Goal: Transaction & Acquisition: Book appointment/travel/reservation

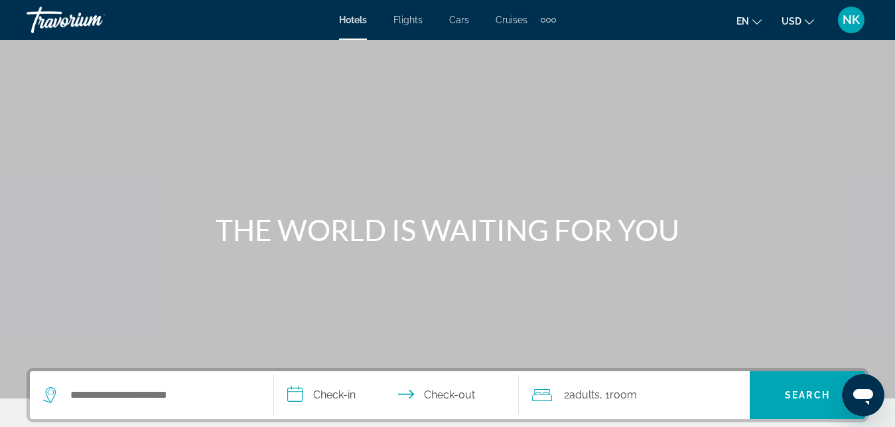
click at [95, 379] on div "Search widget" at bounding box center [151, 395] width 217 height 48
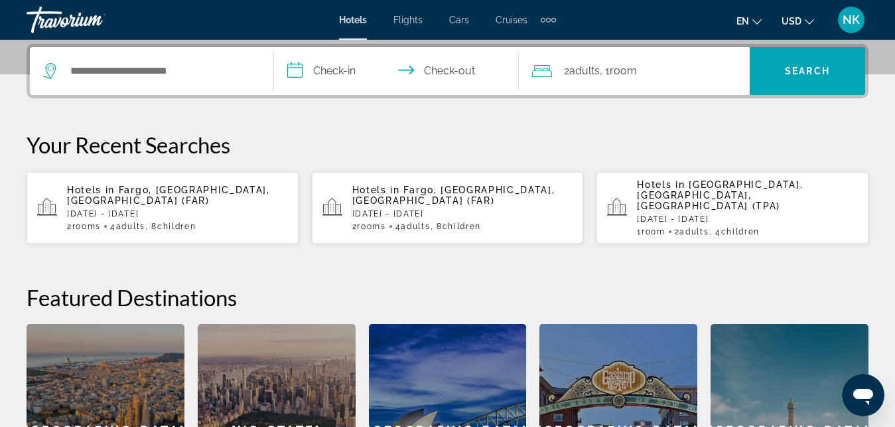
scroll to position [324, 0]
click at [164, 77] on input "Search hotel destination" at bounding box center [161, 70] width 184 height 20
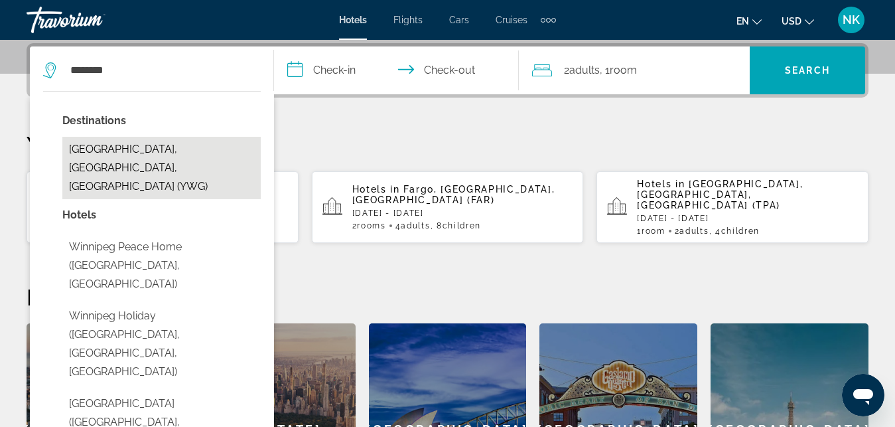
click at [145, 153] on button "[GEOGRAPHIC_DATA], [GEOGRAPHIC_DATA], [GEOGRAPHIC_DATA] (YWG)" at bounding box center [161, 168] width 198 height 62
type input "**********"
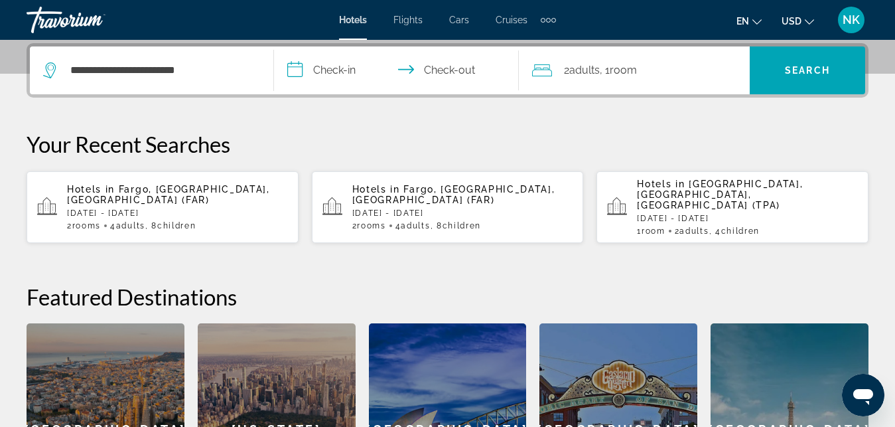
click at [353, 61] on input "**********" at bounding box center [399, 72] width 250 height 52
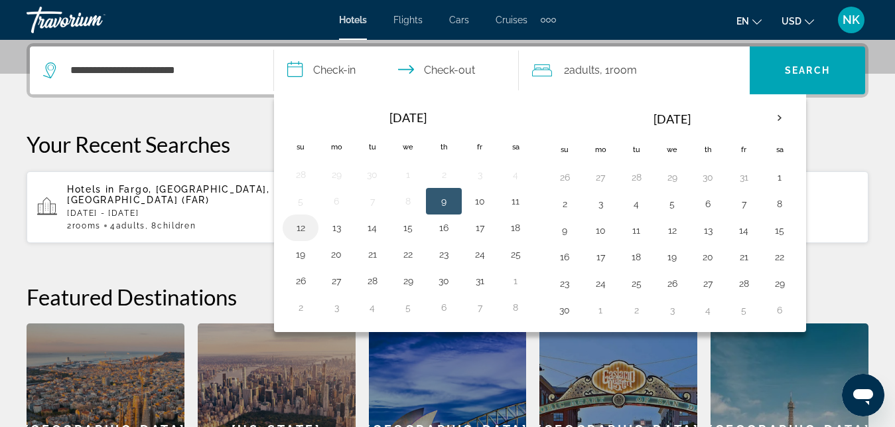
click at [308, 230] on button "12" at bounding box center [300, 227] width 21 height 19
click at [336, 234] on button "13" at bounding box center [336, 227] width 21 height 19
type input "**********"
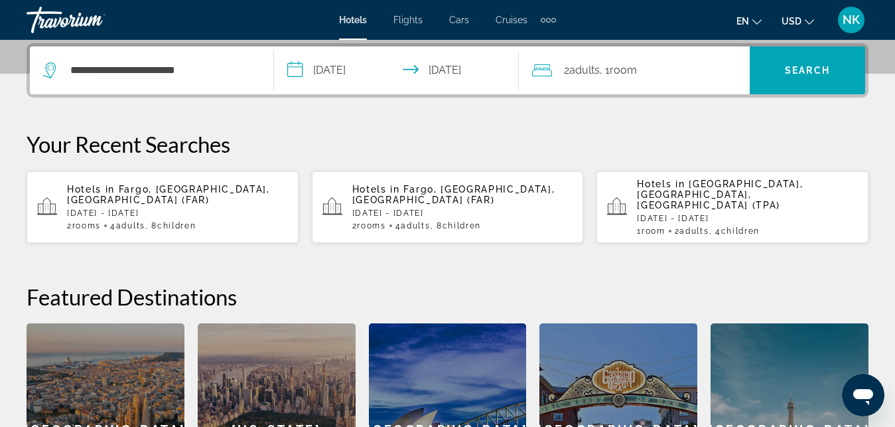
click at [574, 76] on span "Adults" at bounding box center [584, 70] width 31 height 13
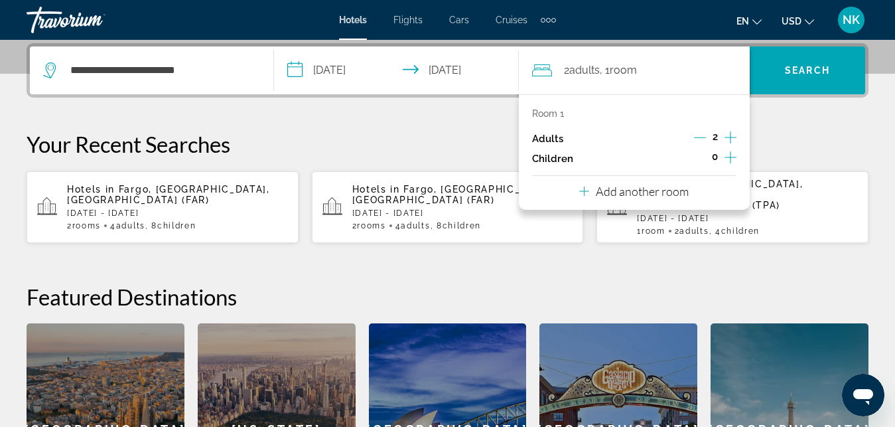
click at [691, 191] on div "Room 1 Adults 2 Children 0 Add another room" at bounding box center [634, 151] width 231 height 115
click at [578, 186] on div "Room 1 Adults 2 Children 0 Add another room" at bounding box center [634, 151] width 231 height 115
click at [587, 191] on icon "Travelers: 2 adults, 0 children" at bounding box center [584, 191] width 10 height 10
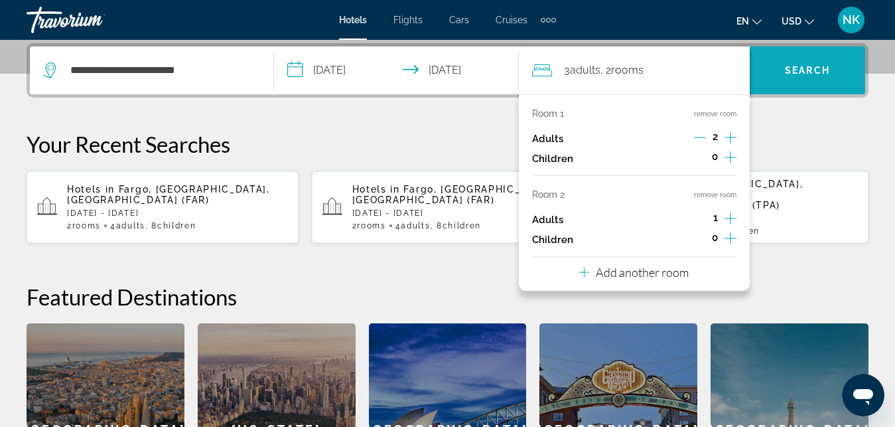
click at [813, 75] on span "Search" at bounding box center [807, 70] width 45 height 11
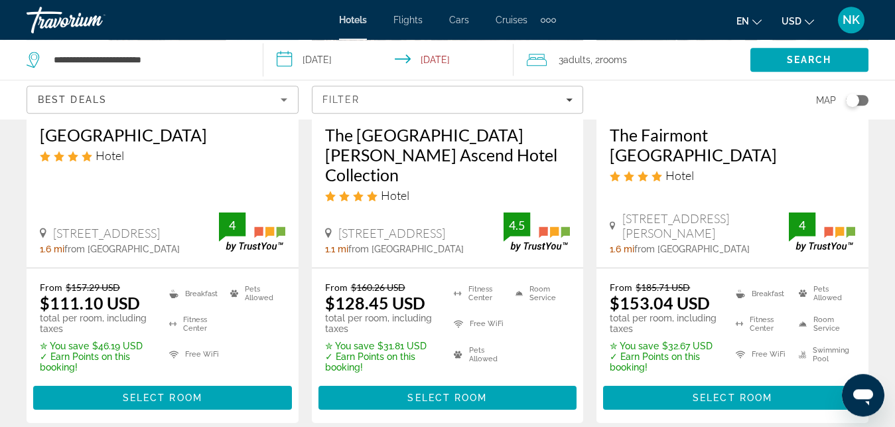
scroll to position [271, 0]
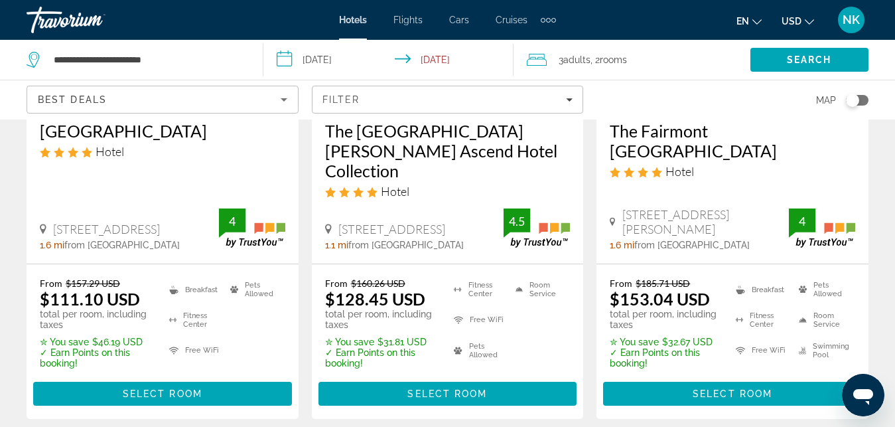
click at [809, 18] on icon "Change currency" at bounding box center [809, 21] width 9 height 9
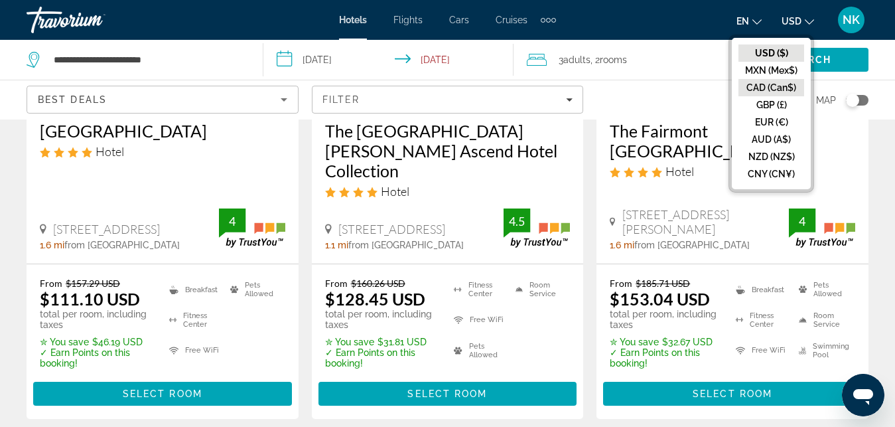
click at [775, 80] on button "CAD (Can$)" at bounding box center [772, 87] width 66 height 17
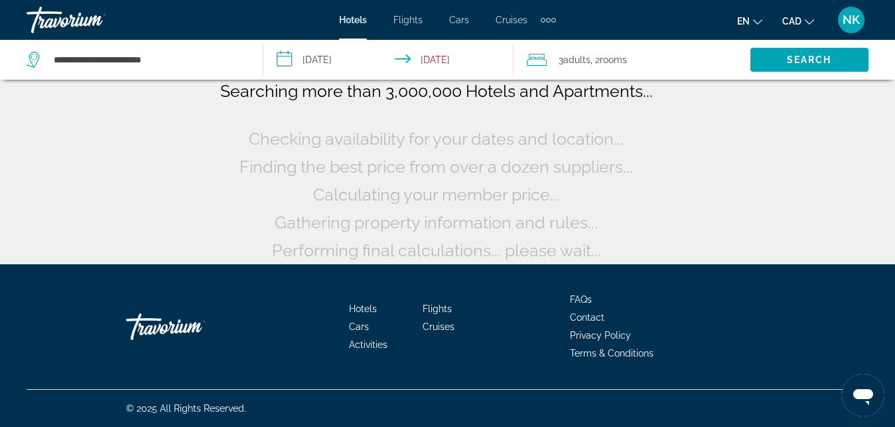
scroll to position [109, 0]
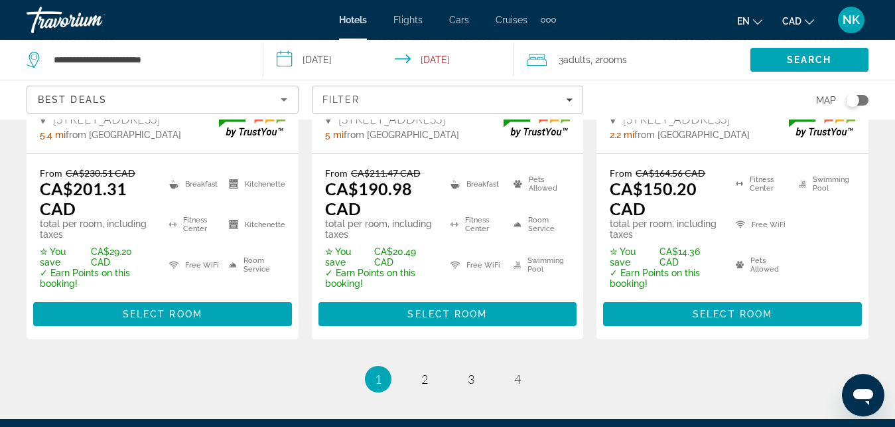
scroll to position [2155, 0]
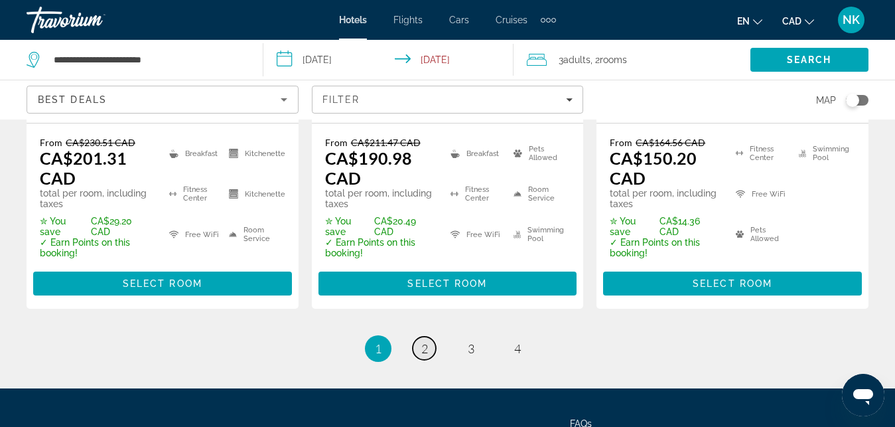
click at [430, 336] on link "page 2" at bounding box center [424, 347] width 23 height 23
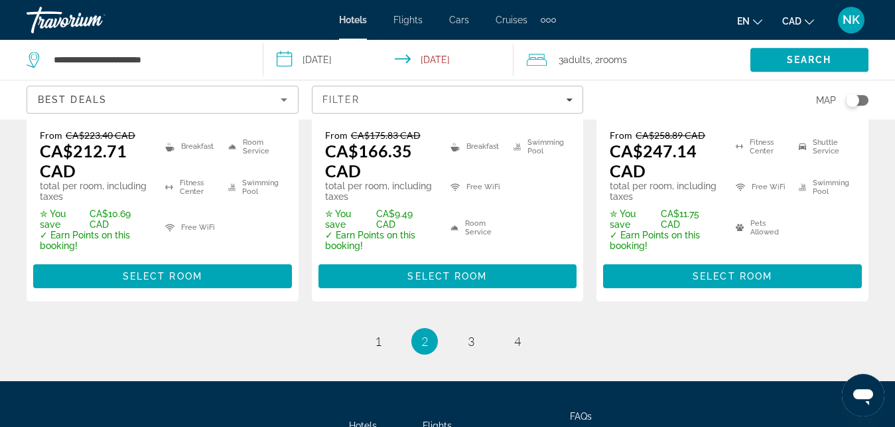
scroll to position [2143, 0]
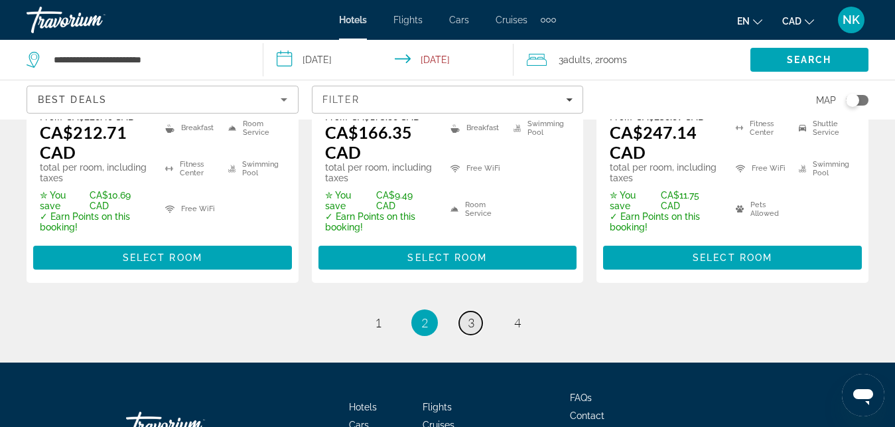
click at [476, 311] on link "page 3" at bounding box center [470, 322] width 23 height 23
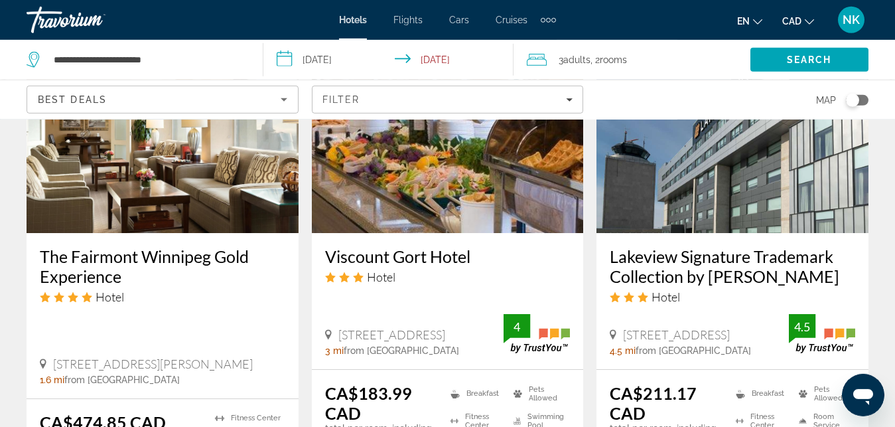
scroll to position [1839, 0]
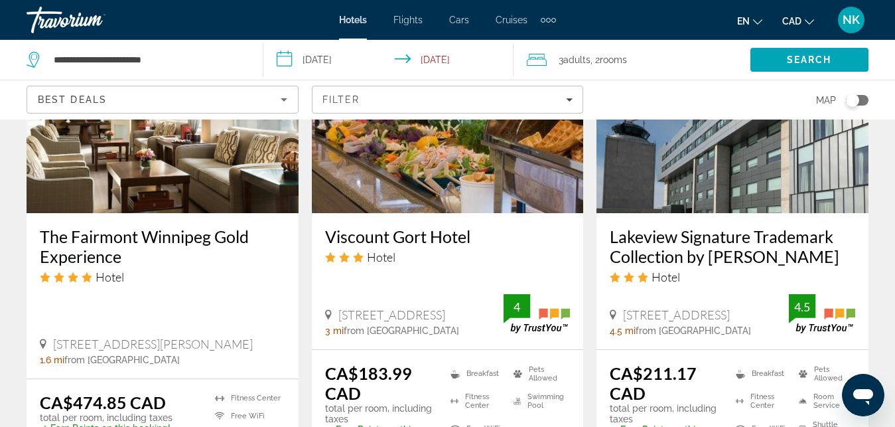
click at [399, 160] on img "Main content" at bounding box center [448, 107] width 272 height 212
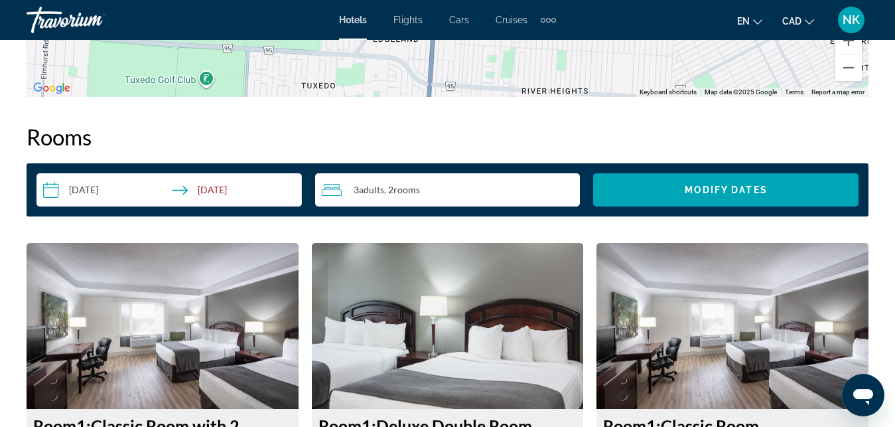
scroll to position [1861, 0]
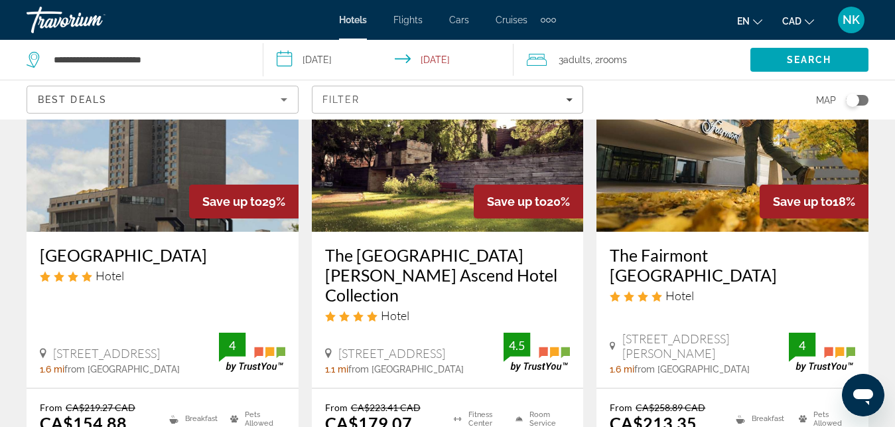
scroll to position [180, 0]
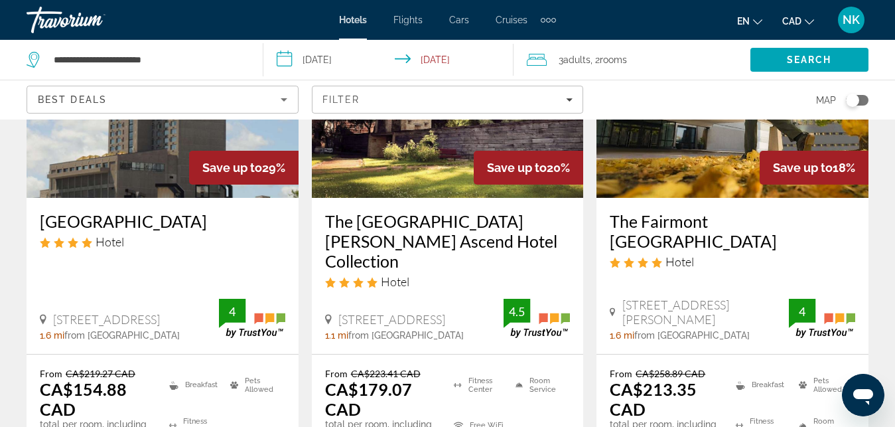
click at [430, 163] on img "Main content" at bounding box center [448, 91] width 272 height 212
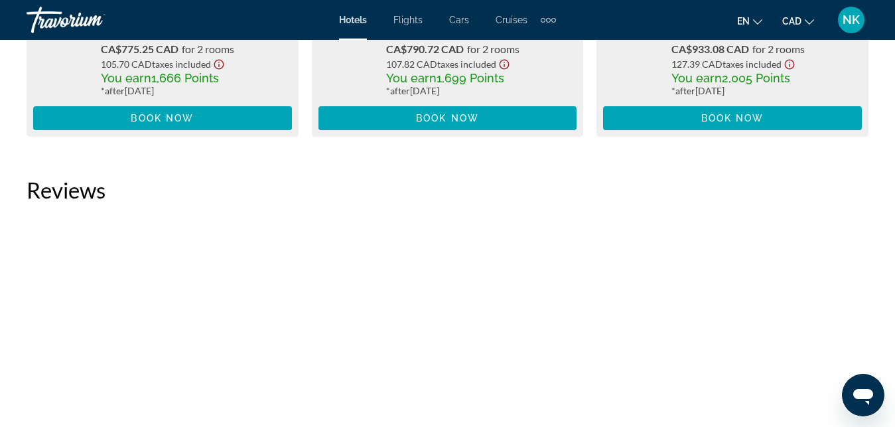
scroll to position [4334, 0]
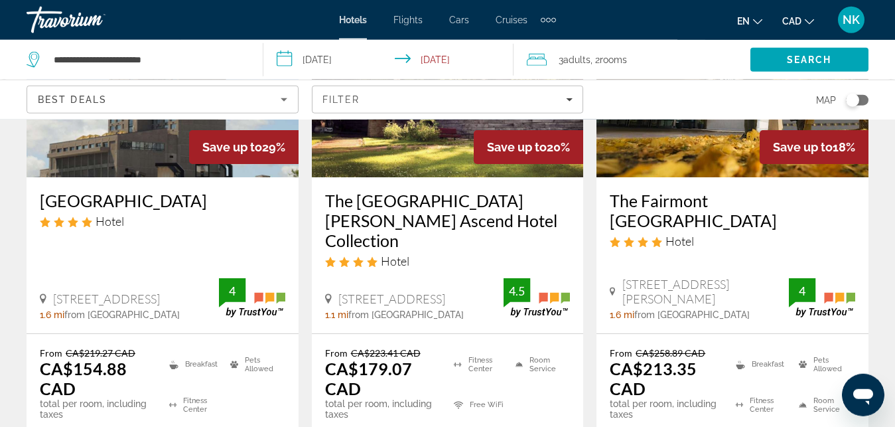
scroll to position [203, 0]
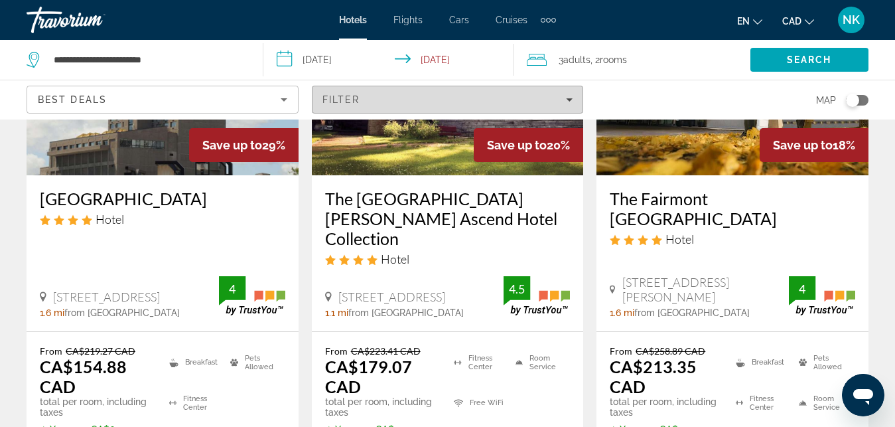
click at [542, 106] on span "Filters" at bounding box center [448, 100] width 271 height 32
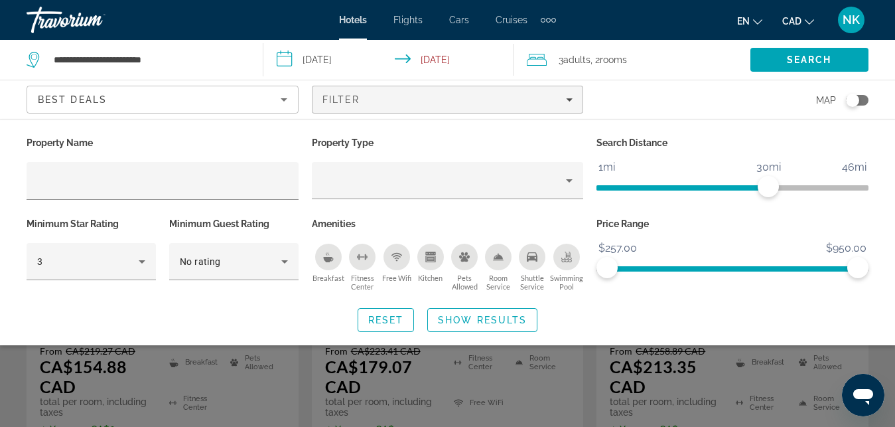
click at [565, 268] on div "Swimming Pool" at bounding box center [566, 257] width 27 height 27
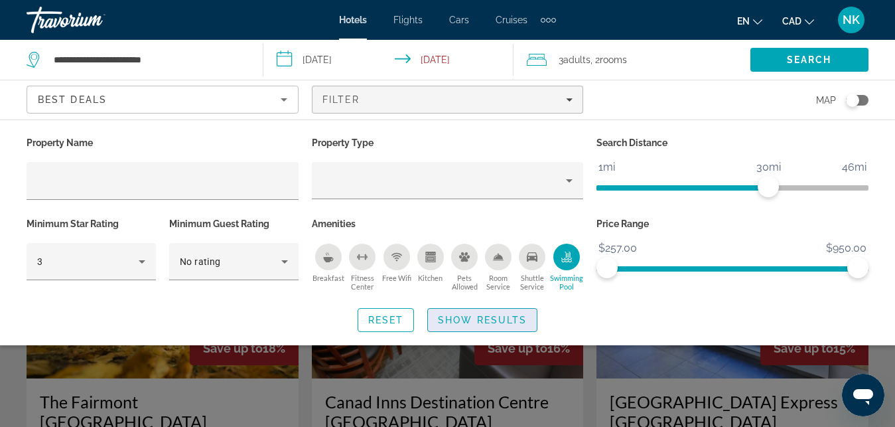
click at [495, 321] on span "Show Results" at bounding box center [482, 320] width 89 height 11
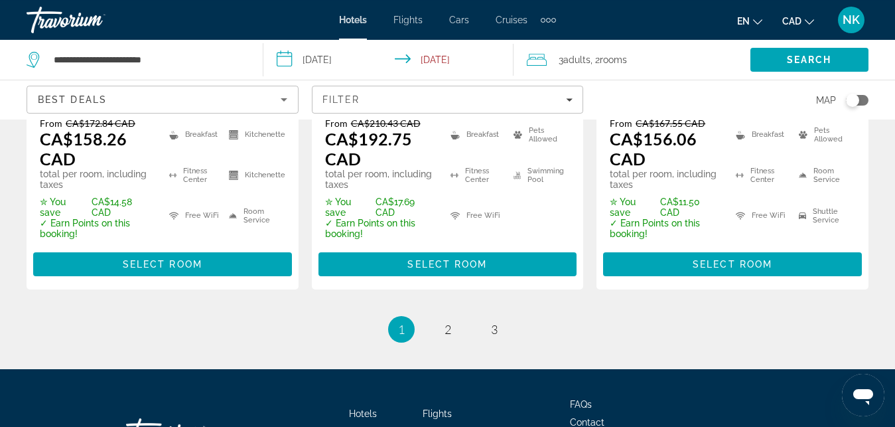
scroll to position [2166, 0]
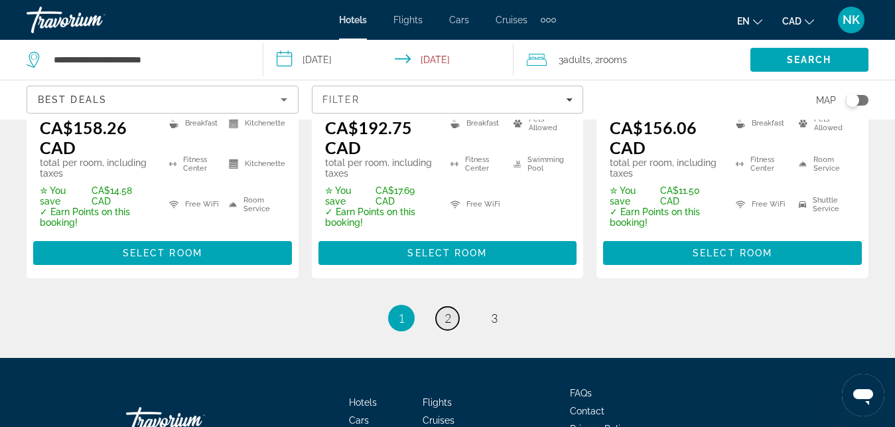
click at [442, 307] on link "page 2" at bounding box center [447, 318] width 23 height 23
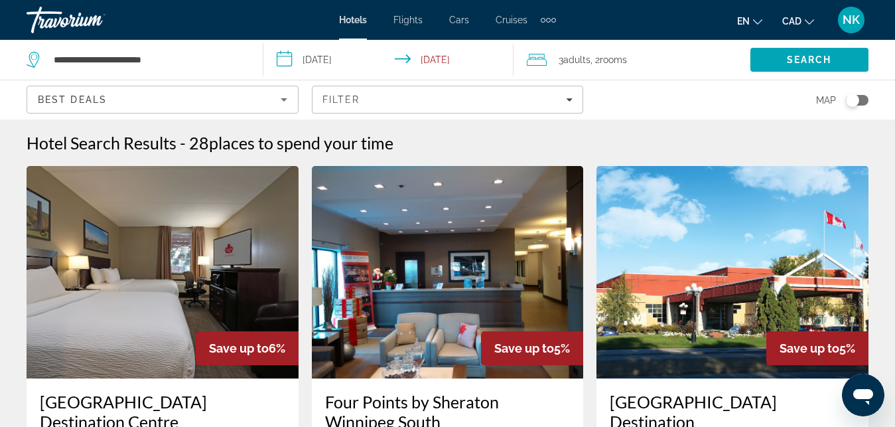
click at [664, 269] on img "Main content" at bounding box center [733, 272] width 272 height 212
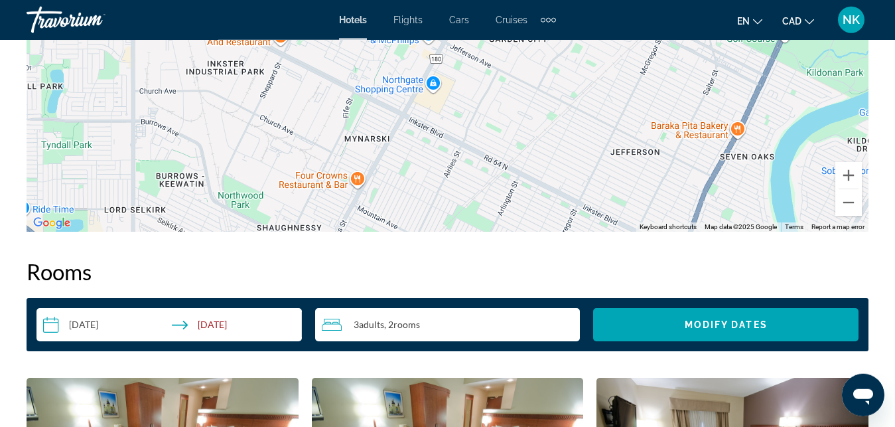
scroll to position [1737, 0]
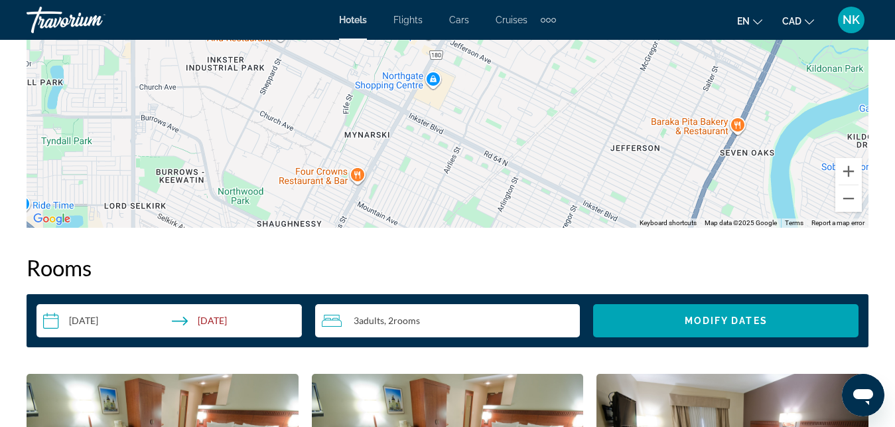
click at [504, 327] on div "3 Adult Adults , 2 Room rooms" at bounding box center [451, 321] width 259 height 16
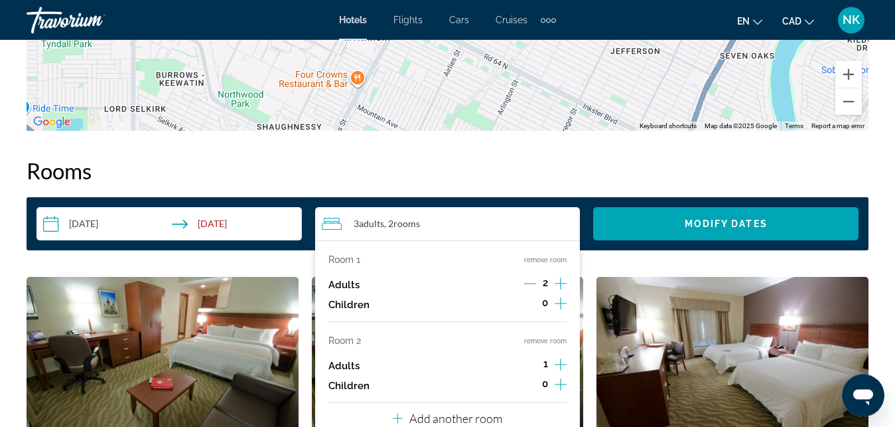
scroll to position [1839, 0]
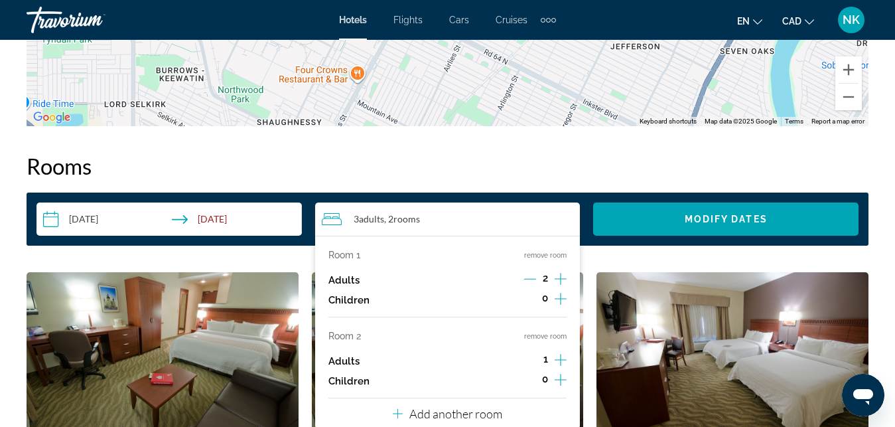
click at [562, 352] on icon "Increment adults" at bounding box center [561, 360] width 12 height 16
click at [561, 277] on icon "Increment adults" at bounding box center [561, 279] width 12 height 12
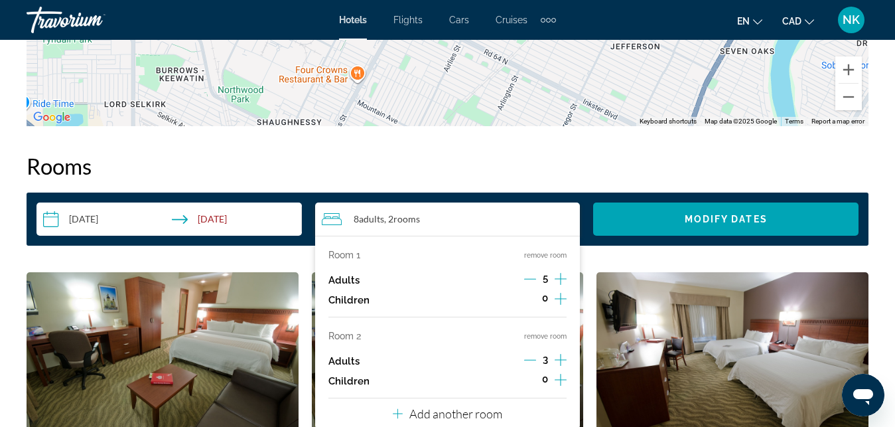
click at [526, 276] on icon "Decrement adults" at bounding box center [530, 279] width 12 height 12
click at [559, 357] on icon "Increment adults" at bounding box center [561, 360] width 12 height 16
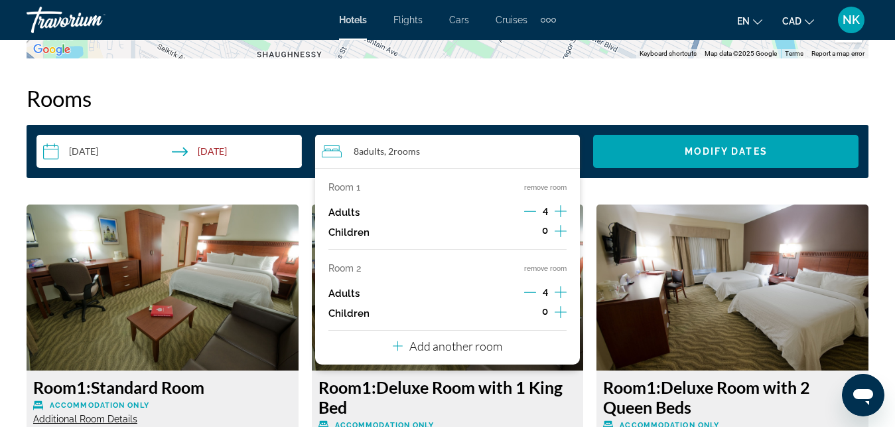
scroll to position [1940, 0]
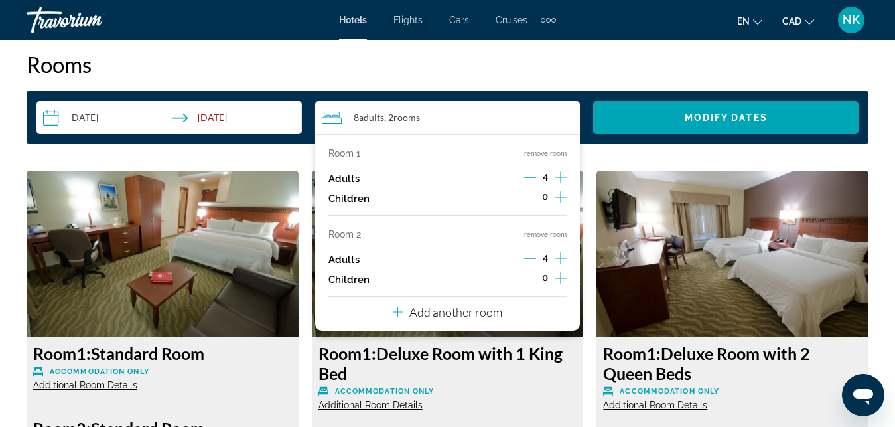
click at [497, 299] on button "Add another room" at bounding box center [447, 310] width 109 height 27
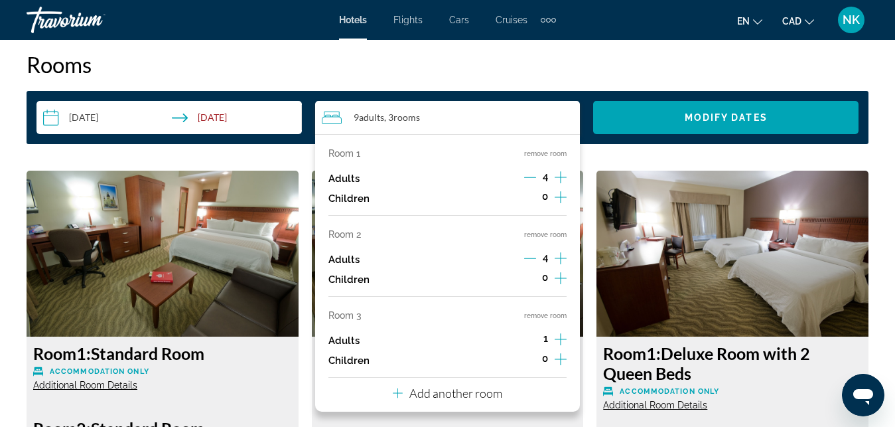
click at [563, 337] on icon "Increment adults" at bounding box center [561, 339] width 12 height 16
click at [533, 337] on icon "Decrement adults" at bounding box center [530, 339] width 12 height 12
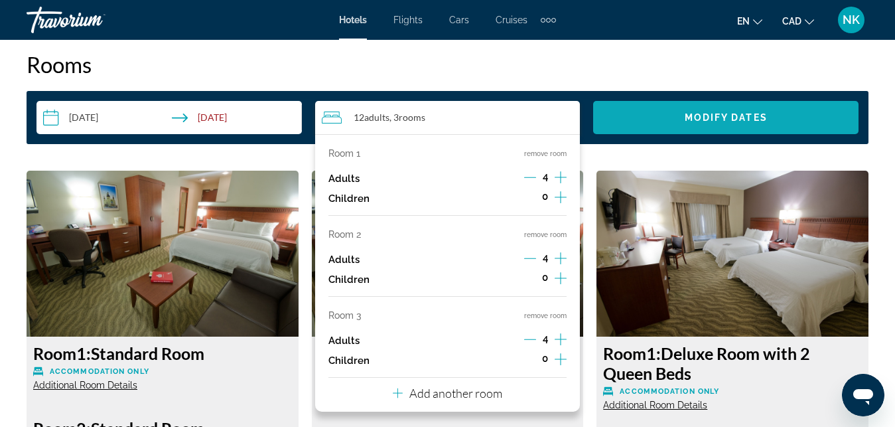
click at [720, 127] on span "Search widget" at bounding box center [725, 118] width 265 height 32
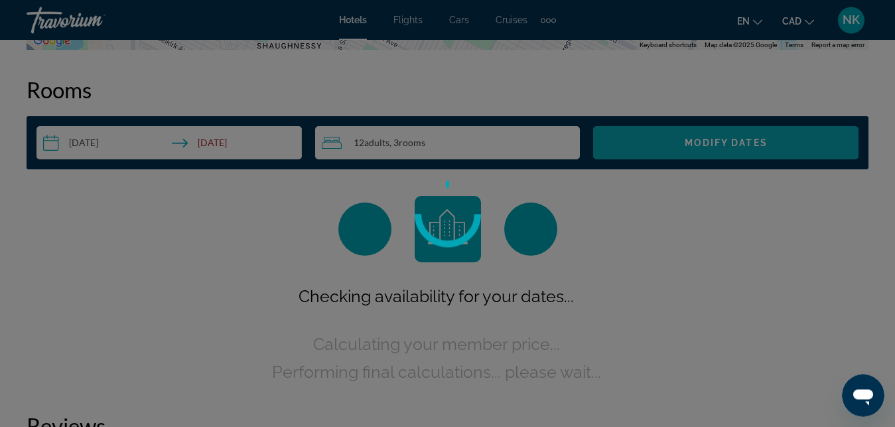
scroll to position [1912, 0]
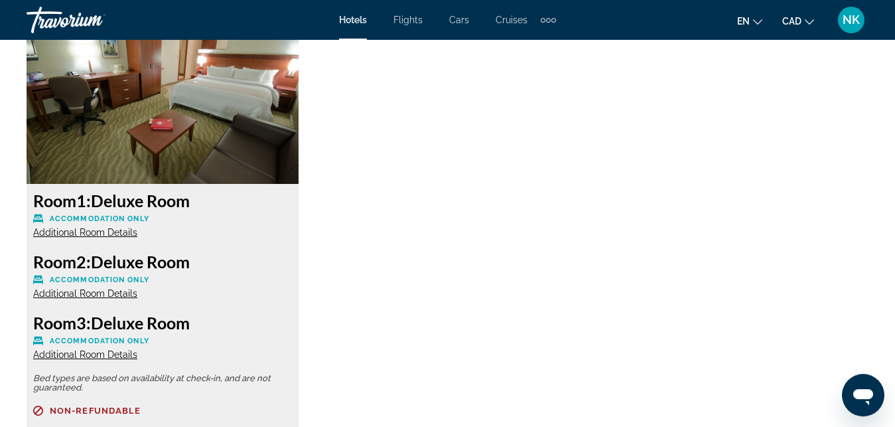
scroll to position [2780, 0]
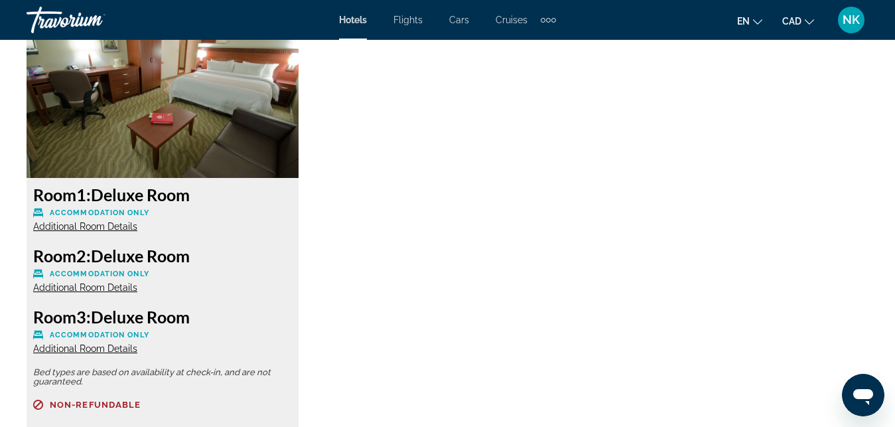
click at [125, 228] on span "Additional Room Details" at bounding box center [85, 226] width 104 height 11
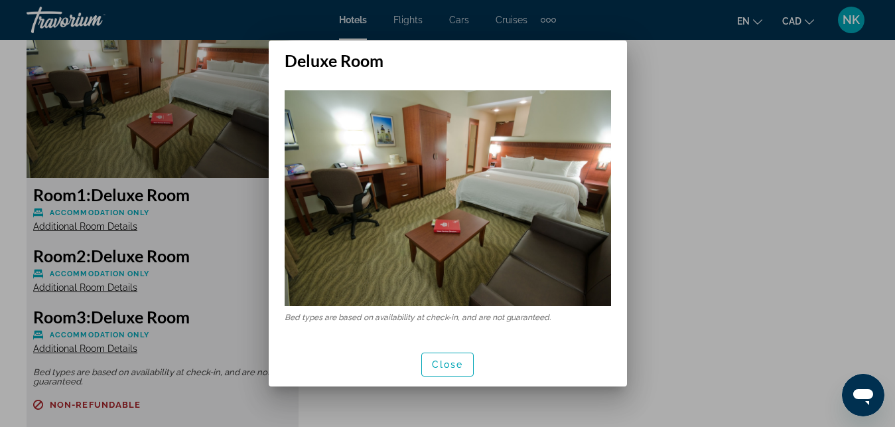
scroll to position [0, 0]
click at [246, 271] on div at bounding box center [447, 213] width 895 height 427
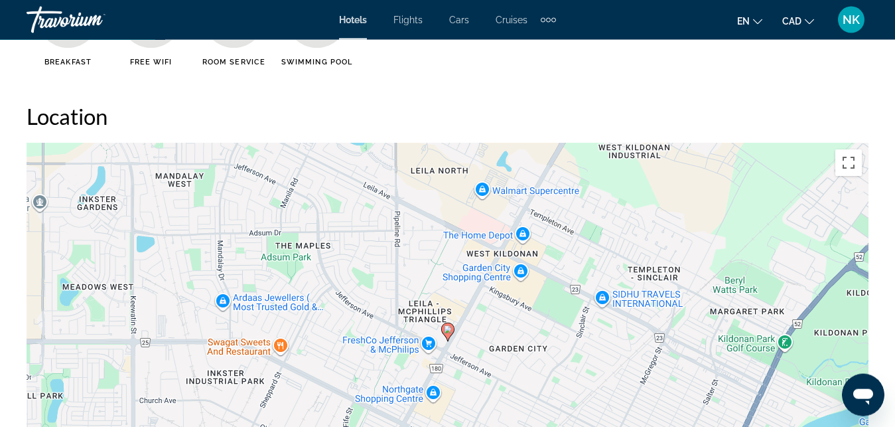
scroll to position [1433, 0]
